Goal: Task Accomplishment & Management: Use online tool/utility

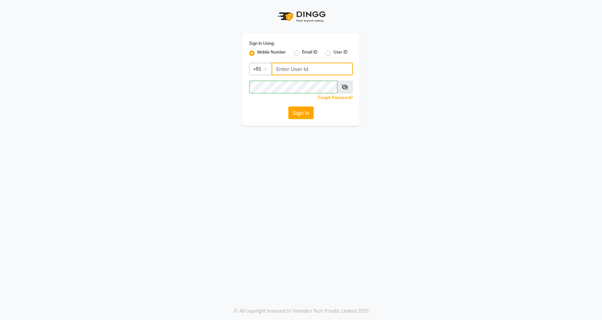
drag, startPoint x: 289, startPoint y: 68, endPoint x: 290, endPoint y: 73, distance: 5.0
click at [289, 68] on input "Username" at bounding box center [312, 69] width 81 height 13
type input "7028230871"
click at [302, 110] on button "Sign In" at bounding box center [300, 112] width 25 height 13
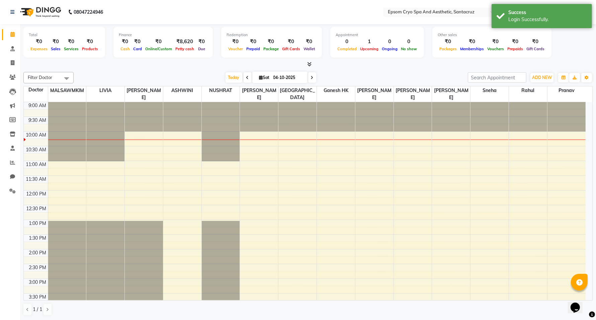
scroll to position [211, 0]
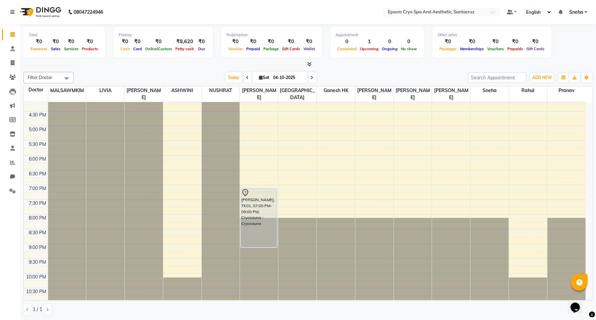
click at [247, 81] on span at bounding box center [247, 77] width 8 height 10
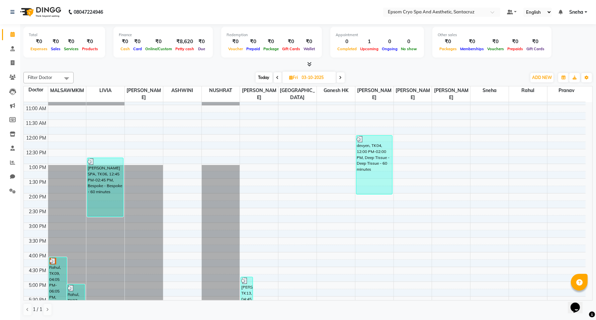
scroll to position [0, 0]
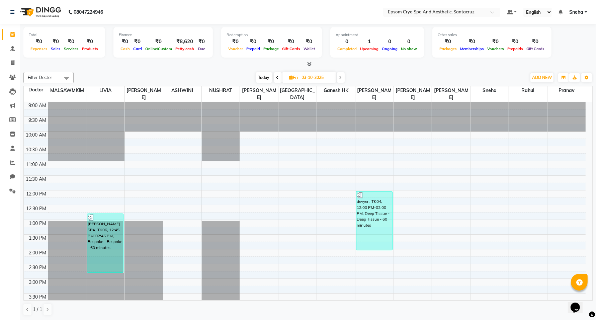
click at [277, 76] on icon at bounding box center [277, 78] width 3 height 4
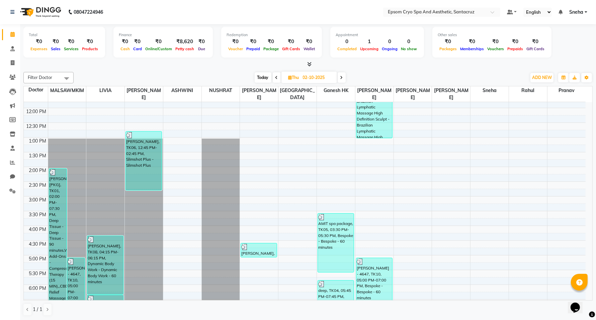
scroll to position [84, 0]
click at [276, 80] on icon at bounding box center [276, 78] width 3 height 4
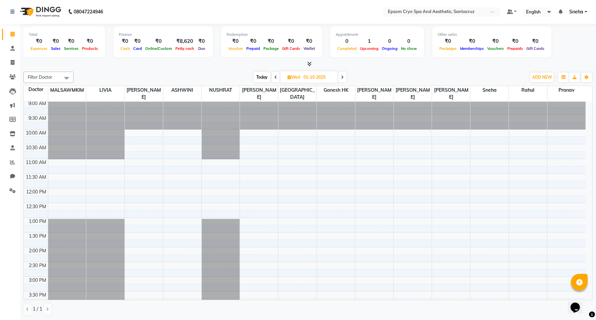
scroll to position [0, 0]
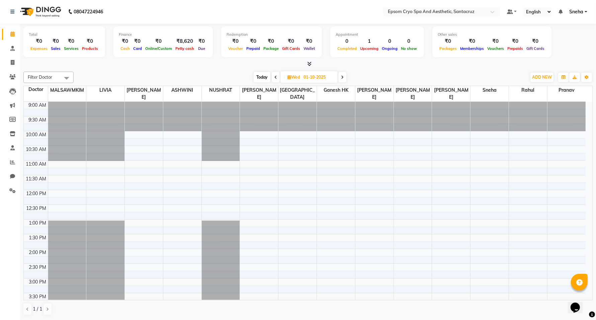
click at [343, 78] on icon at bounding box center [342, 77] width 3 height 4
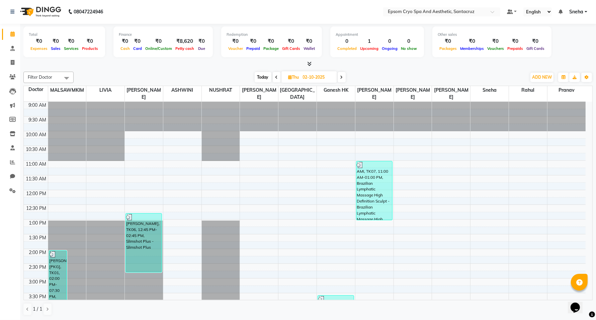
click at [341, 76] on icon at bounding box center [341, 77] width 3 height 4
type input "03-10-2025"
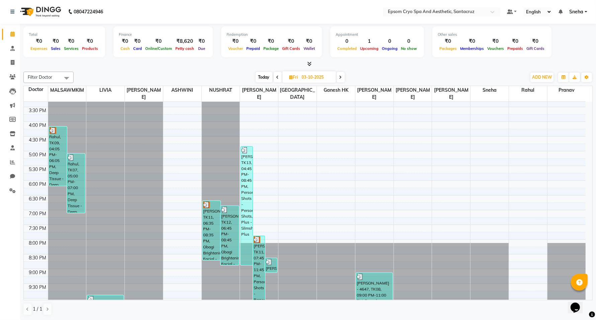
scroll to position [211, 0]
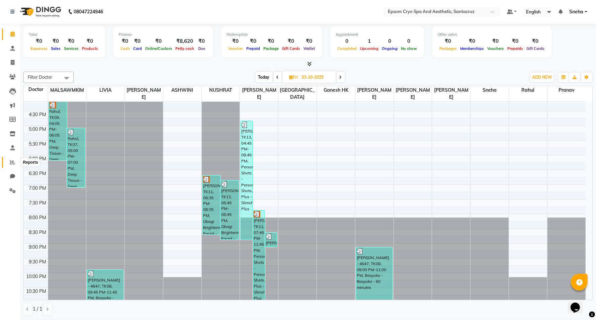
click at [11, 162] on icon at bounding box center [12, 162] width 5 height 5
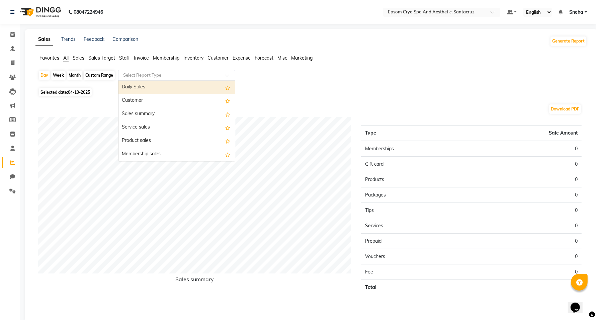
click at [175, 76] on input "text" at bounding box center [170, 75] width 96 height 7
click at [66, 93] on span "Selected date: [DATE]" at bounding box center [65, 92] width 53 height 8
select select "10"
select select "2025"
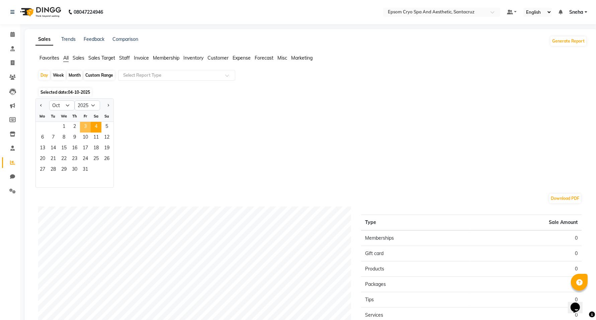
click at [84, 126] on span "3" at bounding box center [85, 127] width 11 height 11
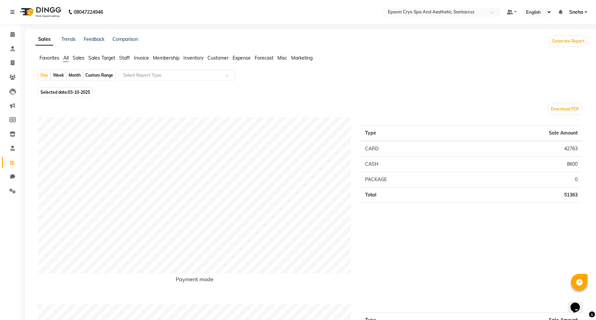
click at [81, 56] on span "Sales" at bounding box center [79, 58] width 12 height 6
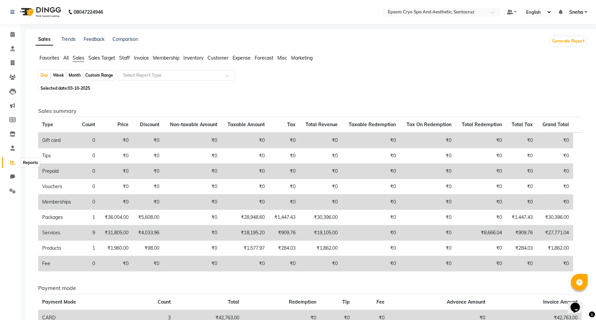
click at [10, 164] on icon at bounding box center [12, 162] width 5 height 5
click at [57, 12] on img at bounding box center [40, 12] width 46 height 19
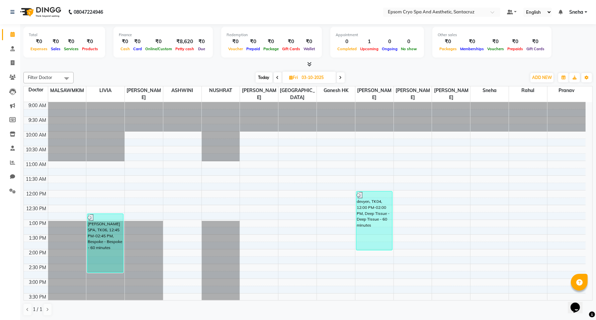
click at [265, 76] on span "Today" at bounding box center [263, 77] width 17 height 10
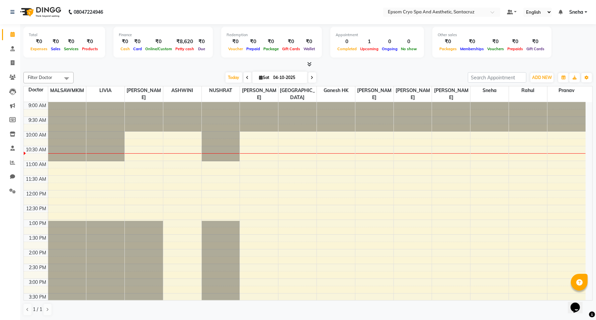
click at [246, 76] on icon at bounding box center [247, 78] width 3 height 4
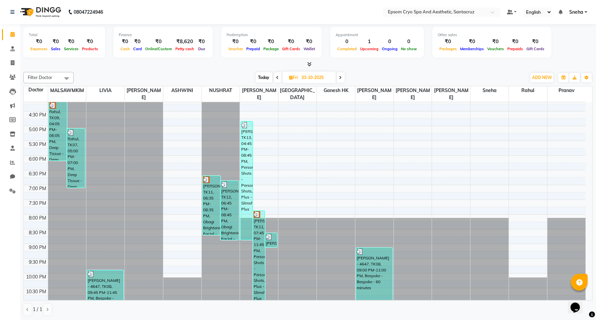
scroll to position [0, 0]
click at [264, 78] on span "Today" at bounding box center [263, 77] width 17 height 10
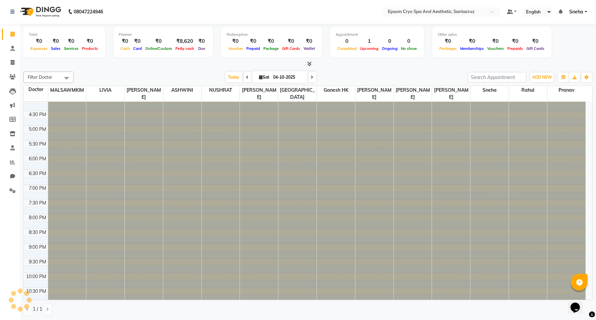
scroll to position [0, 0]
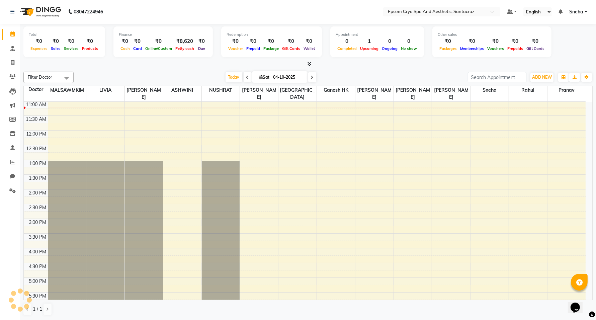
click at [311, 79] on icon at bounding box center [312, 77] width 3 height 4
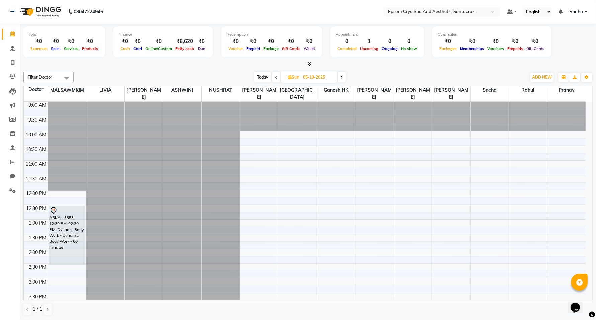
click at [261, 74] on span "Today" at bounding box center [262, 77] width 17 height 10
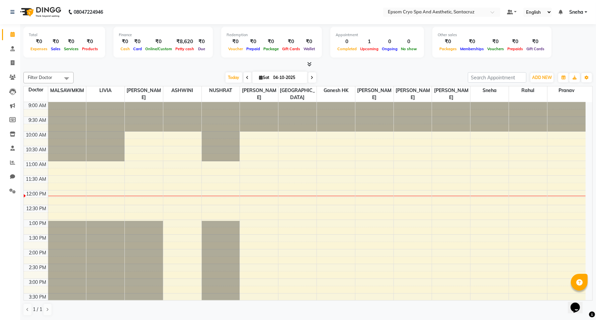
click at [243, 76] on span at bounding box center [247, 77] width 8 height 10
type input "03-10-2025"
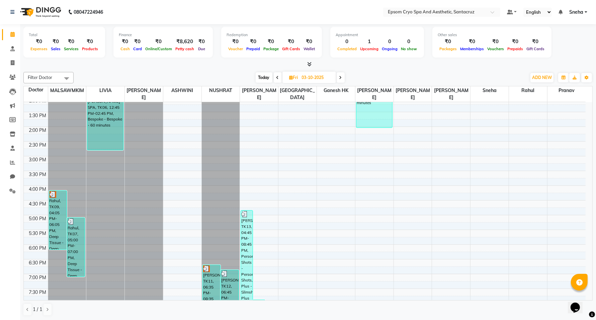
scroll to position [211, 0]
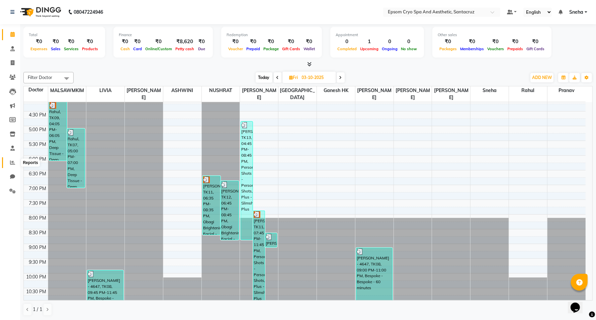
click at [11, 163] on icon at bounding box center [12, 162] width 5 height 5
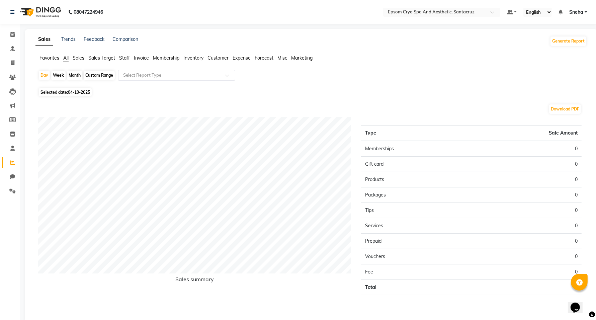
click at [134, 76] on input "text" at bounding box center [170, 75] width 96 height 7
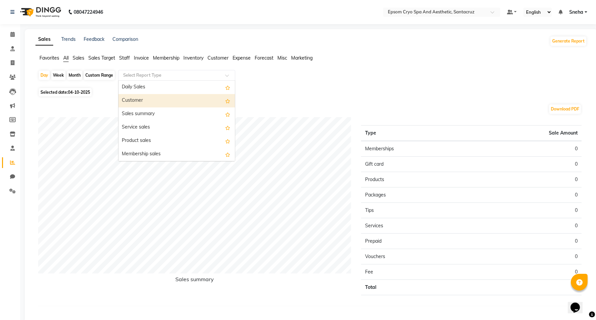
click at [131, 104] on div "Customer" at bounding box center [176, 100] width 116 height 13
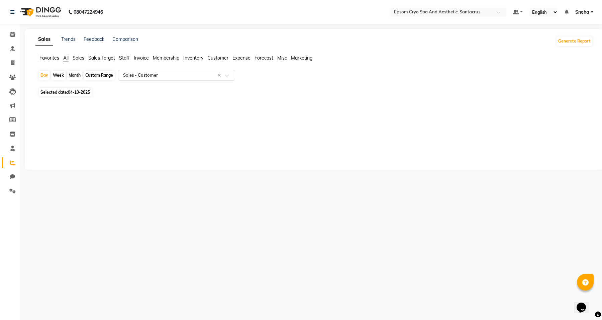
click at [76, 94] on span "04-10-2025" at bounding box center [79, 92] width 22 height 5
select select "10"
select select "2025"
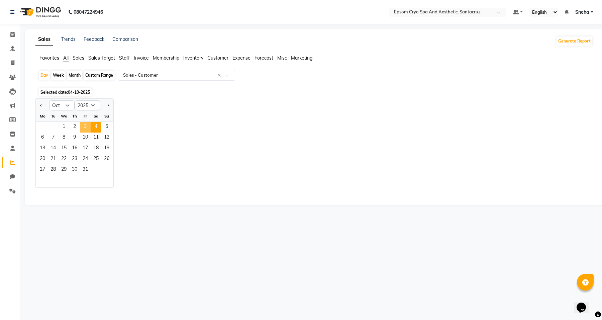
click at [84, 126] on span "3" at bounding box center [85, 127] width 11 height 11
select select "filtered_report"
select select "csv"
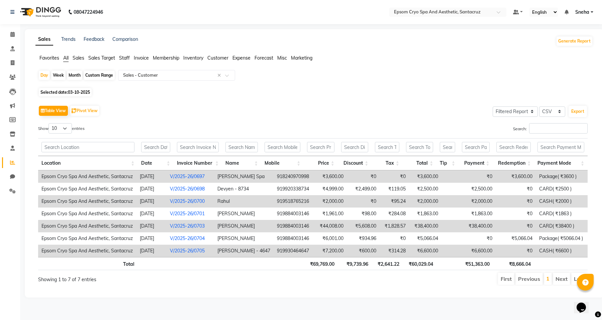
click at [50, 15] on img at bounding box center [40, 12] width 46 height 19
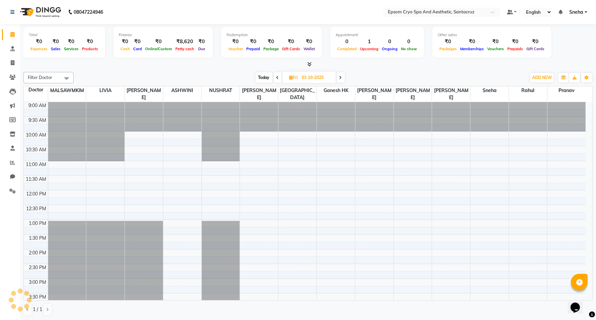
scroll to position [89, 0]
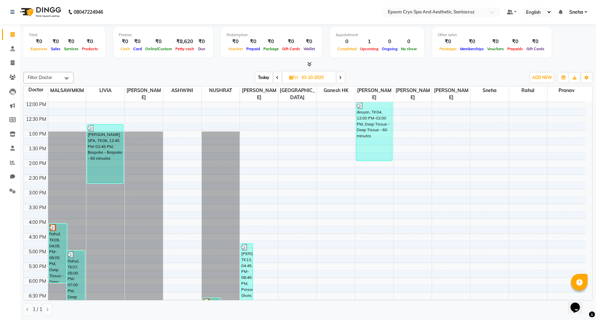
click at [274, 79] on span at bounding box center [278, 77] width 8 height 10
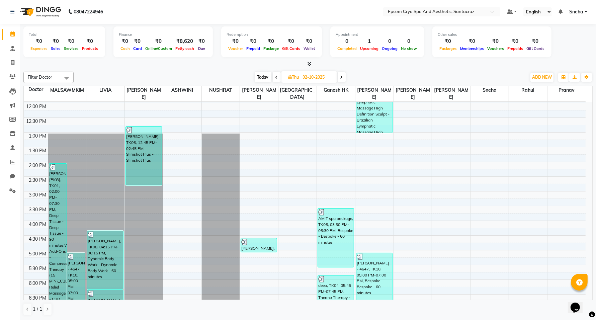
scroll to position [86, 0]
click at [268, 76] on span "Today" at bounding box center [262, 77] width 17 height 10
type input "04-10-2025"
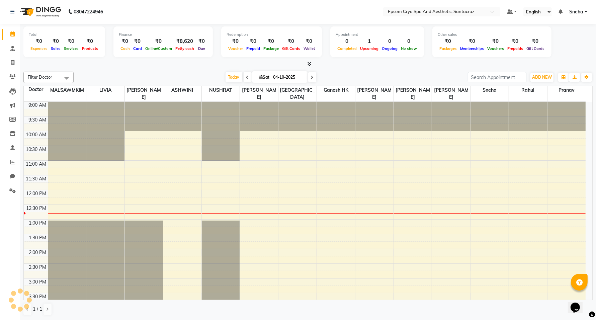
scroll to position [89, 0]
